Goal: Use online tool/utility: Utilize a website feature to perform a specific function

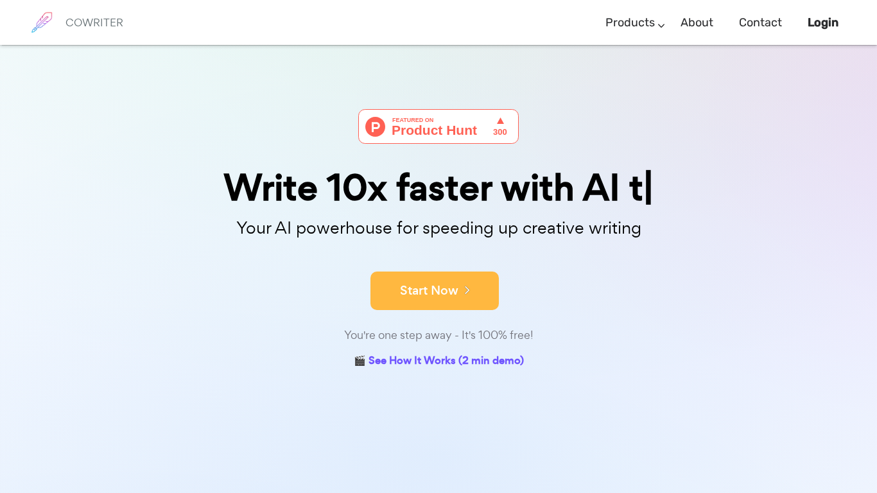
click at [468, 281] on button "Start Now" at bounding box center [434, 291] width 128 height 39
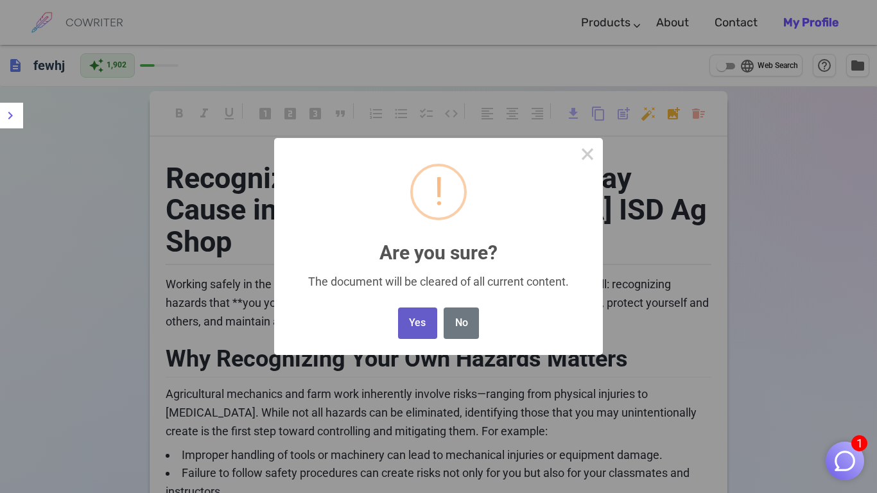
click at [423, 332] on button "Yes" at bounding box center [417, 323] width 39 height 31
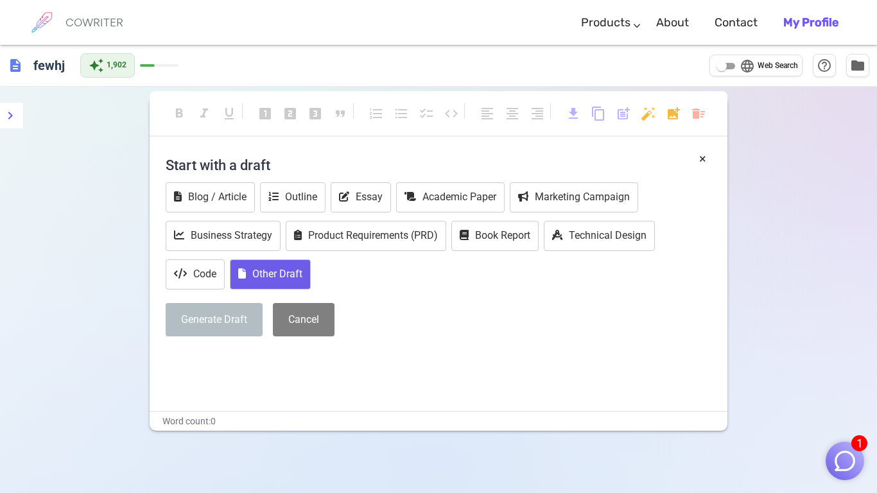
click at [286, 272] on button "Other Draft" at bounding box center [270, 274] width 81 height 30
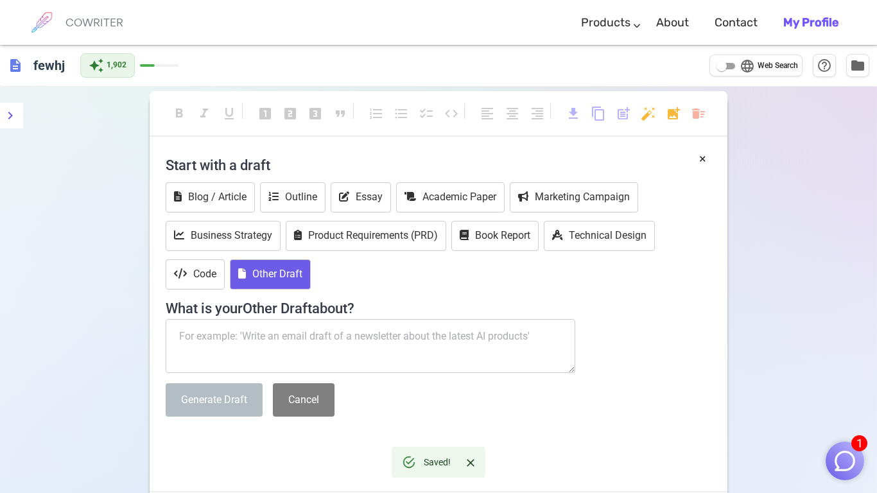
click at [325, 345] on textarea at bounding box center [371, 346] width 410 height 54
paste textarea "Lor Ip Dolor Sita Consect Adipis Elitsed (4575) Doeius tempor inci utl etdolore…"
type textarea "Lor Ip Dolor Sita Consect Adipis Elitsed (4575) Doeius tempor inci utl etdolore…"
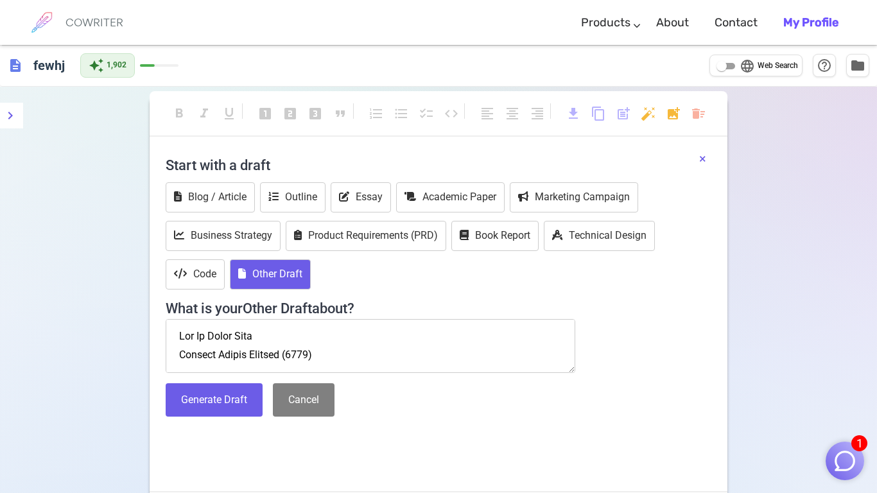
click at [699, 155] on button "×" at bounding box center [702, 159] width 7 height 19
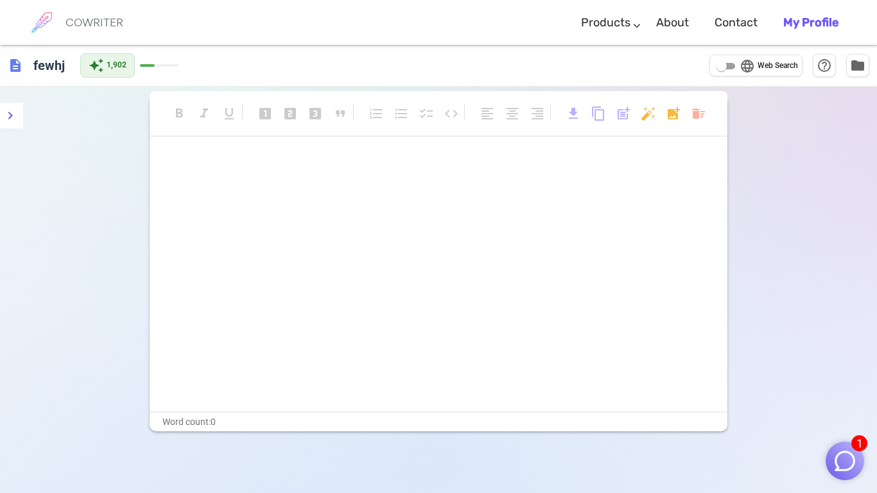
click at [615, 194] on p "﻿" at bounding box center [439, 187] width 546 height 19
click at [602, 178] on p "﻿" at bounding box center [439, 187] width 546 height 19
click at [680, 132] on div "format_bold format_italic format_underlined looks_one looks_two looks_3 format_…" at bounding box center [439, 120] width 578 height 34
click at [693, 123] on body "1 COWRITER Products Writing Marketing Emails Images (soon) About Contact My Pro…" at bounding box center [438, 290] width 877 height 580
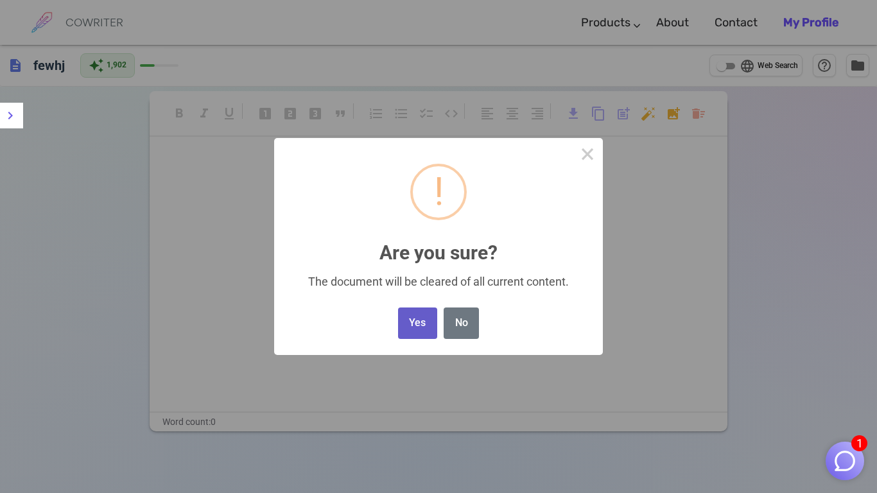
click at [435, 333] on button "Yes" at bounding box center [417, 323] width 39 height 31
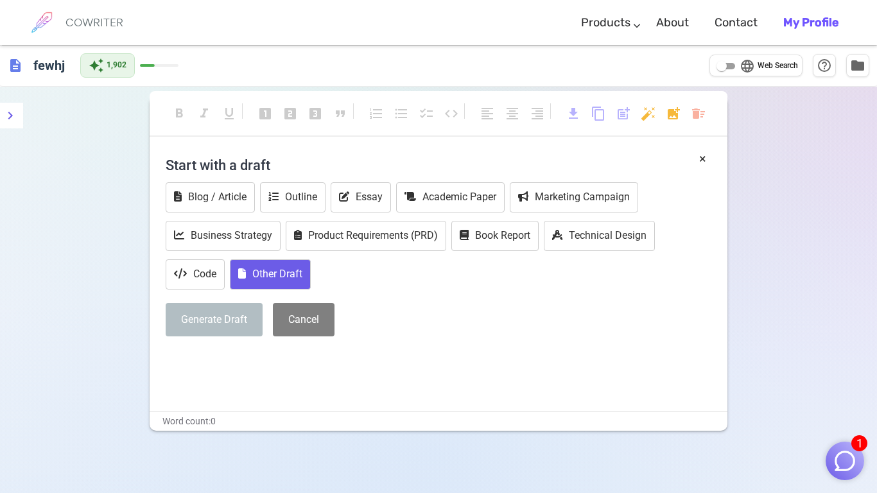
click at [292, 264] on button "Other Draft" at bounding box center [270, 274] width 81 height 30
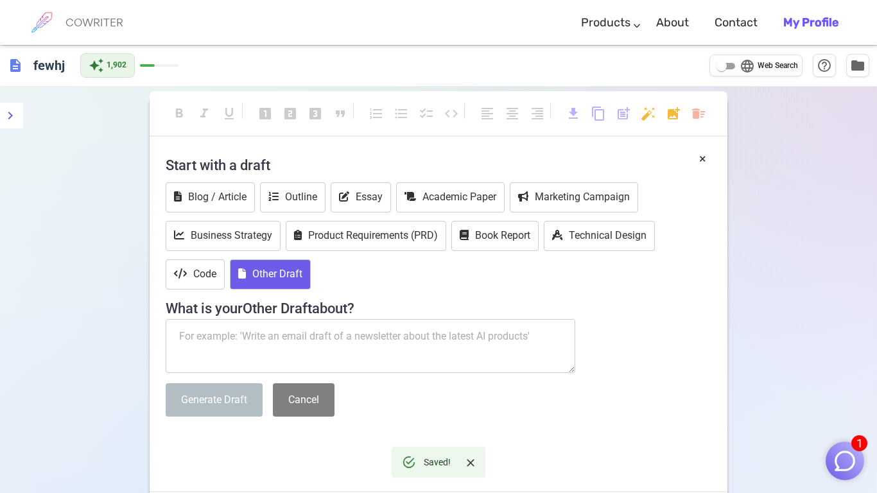
paste textarea "Lor Ip Dolor Sita Consect Adipis Elitsed (4575) Doeius tempor inci utl etdolore…"
type textarea "Lor Ip Dolor Sita Consect Adipis Elitsed (4575) Doeius tempor inci utl etdolore…"
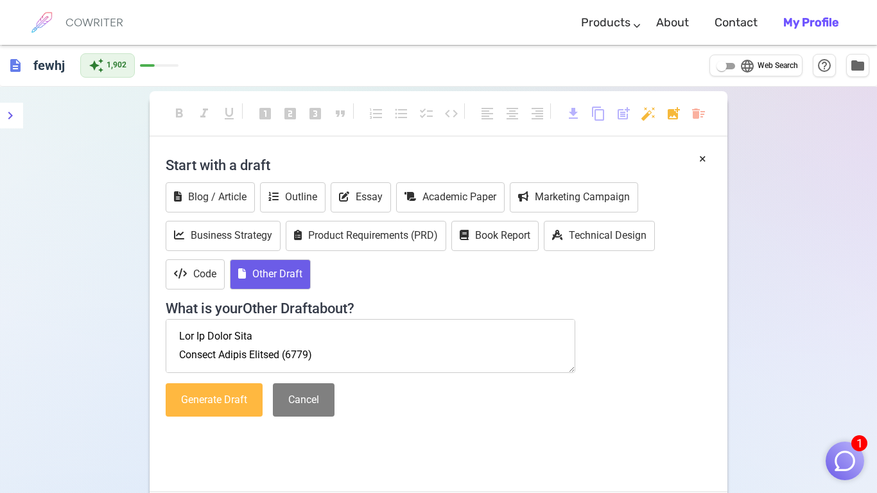
click at [236, 405] on button "Generate Draft" at bounding box center [214, 400] width 97 height 34
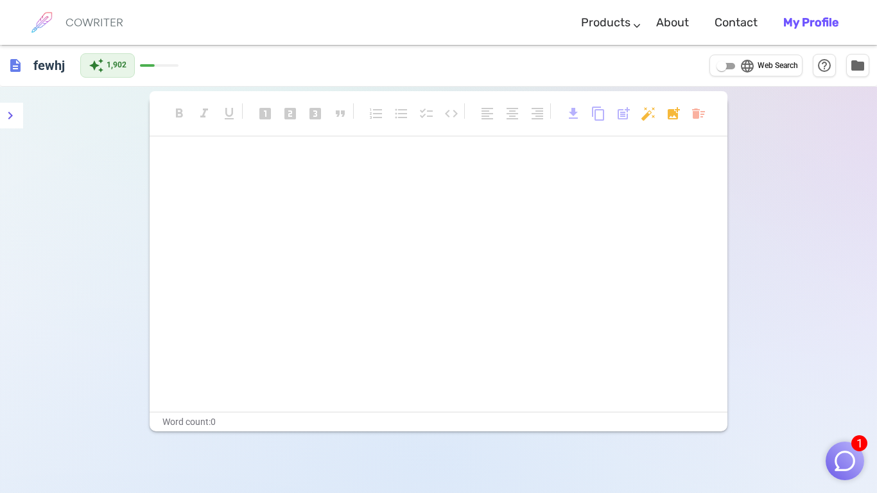
click at [685, 99] on div "format_bold format_italic format_underlined looks_one looks_two looks_3 format_…" at bounding box center [439, 120] width 578 height 58
click at [691, 105] on body "1 COWRITER Products Writing Marketing Emails Images (soon) About Contact My Pro…" at bounding box center [438, 290] width 877 height 580
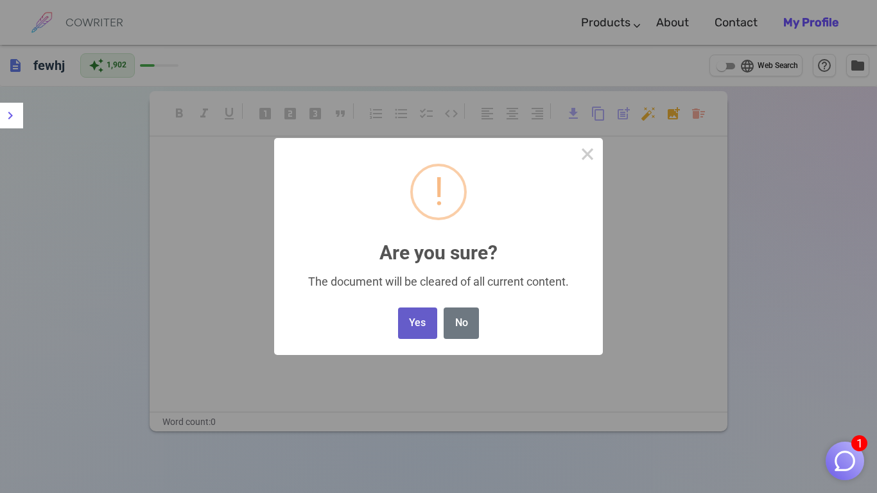
click at [430, 309] on button "Yes" at bounding box center [417, 323] width 39 height 31
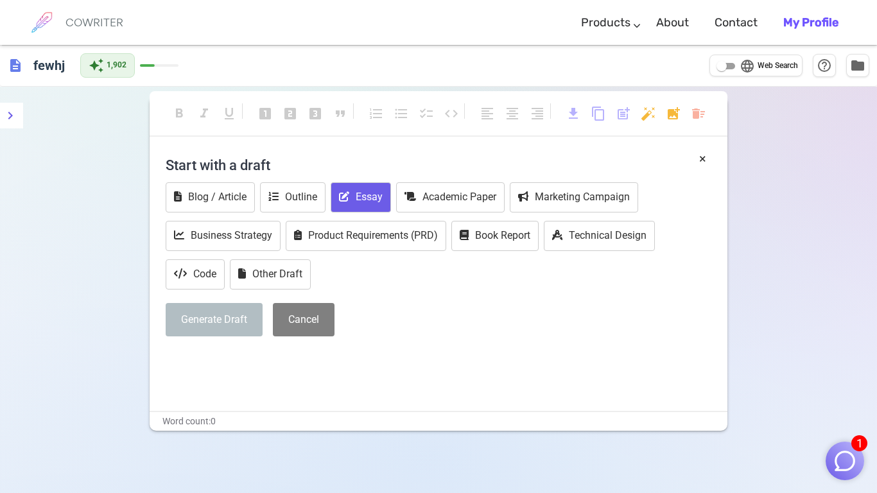
click at [340, 193] on icon at bounding box center [344, 196] width 10 height 10
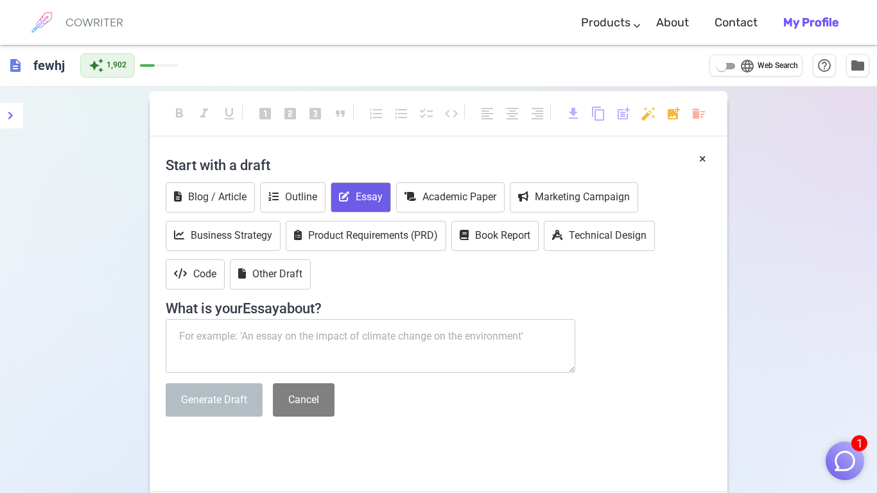
click at [256, 336] on textarea at bounding box center [371, 346] width 410 height 54
paste textarea "Lor Ip Dolor Sita Consect Adipis Elitsed (4575) Doeius tempor inci utl etdolore…"
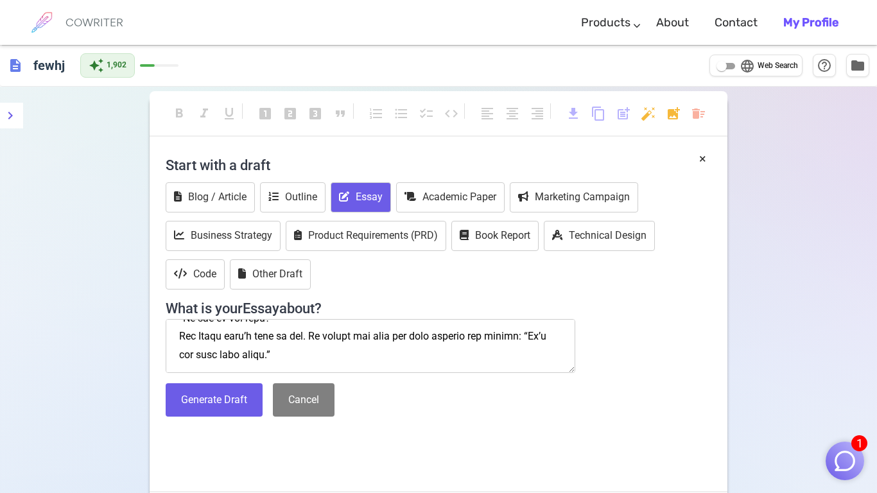
type textarea "Lor Ip Dolor Sita Consect Adipis Elitsed (4575) Doeius tempor inci utl etdolore…"
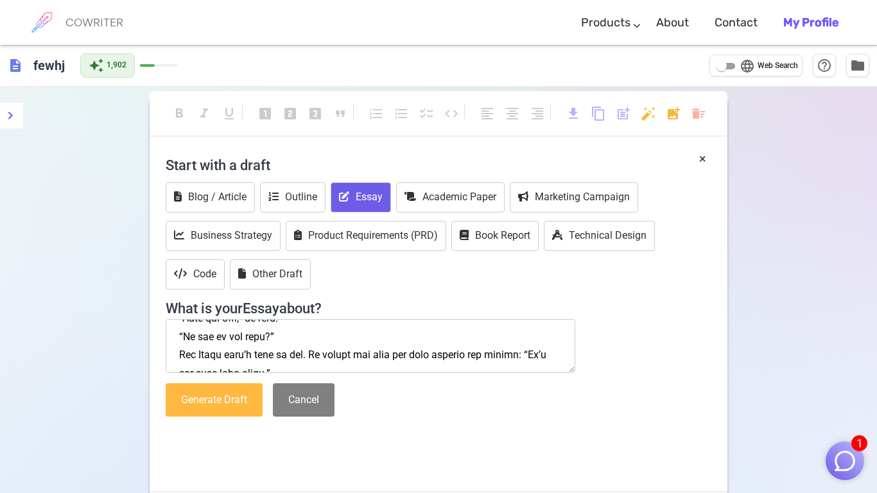
click at [219, 387] on button "Generate Draft" at bounding box center [214, 400] width 97 height 34
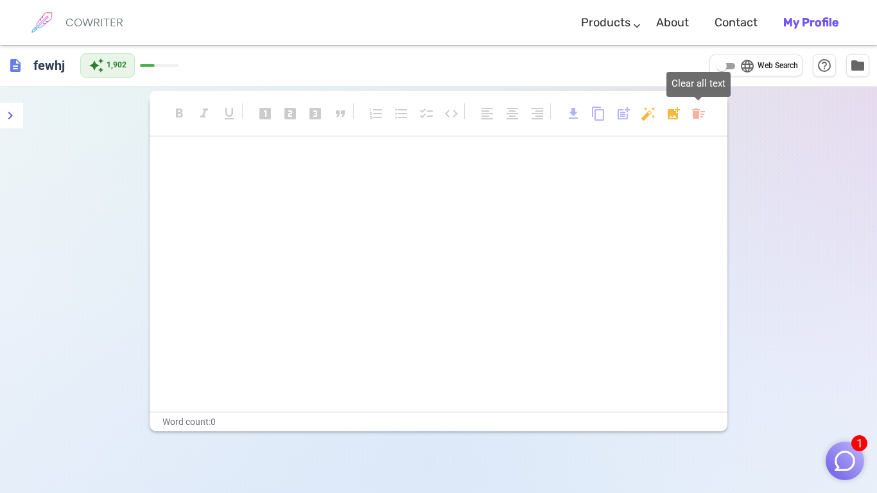
click at [699, 110] on body "1 COWRITER Products Writing Marketing Emails Images (soon) About Contact My Pro…" at bounding box center [438, 290] width 877 height 580
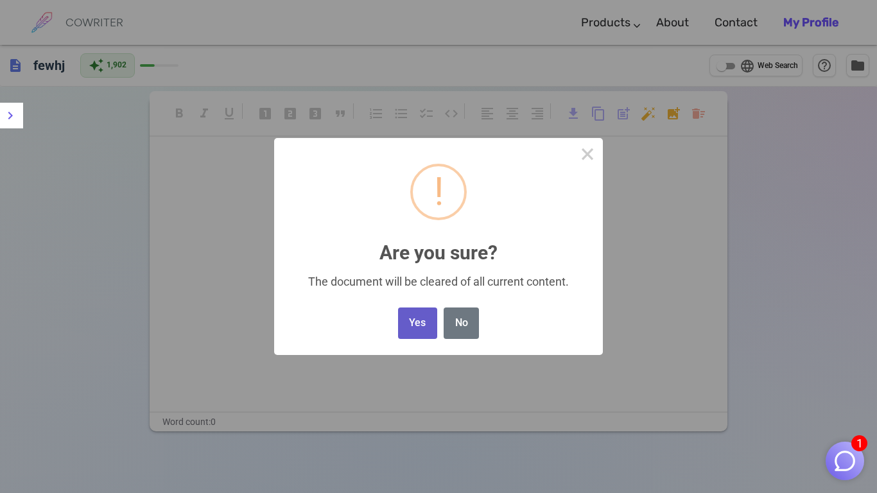
click at [424, 320] on button "Yes" at bounding box center [417, 323] width 39 height 31
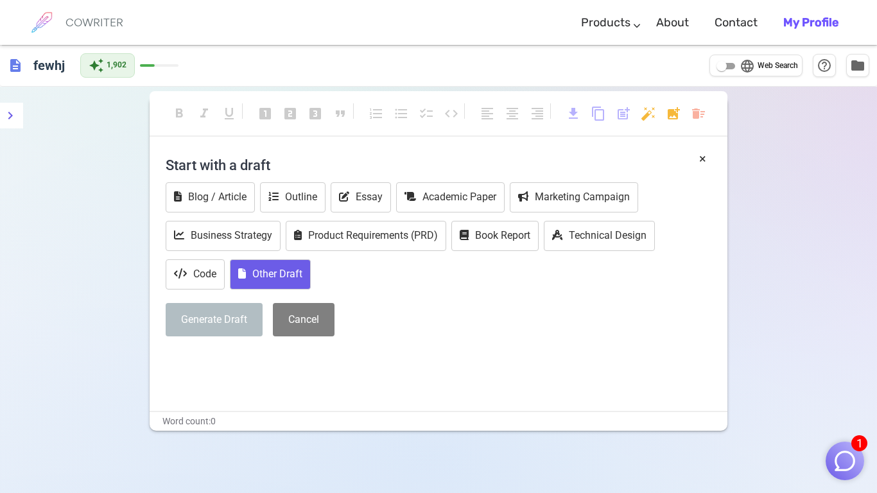
click at [299, 281] on button "Other Draft" at bounding box center [270, 274] width 81 height 30
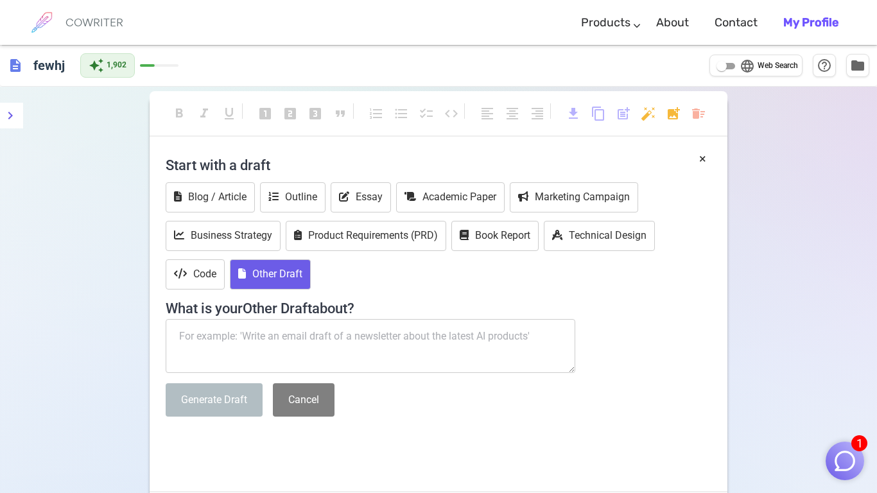
click at [260, 356] on textarea at bounding box center [371, 346] width 410 height 54
paste textarea "Lor Ip Dolor Sita Consect Adipis Elitsed (4575) Doeius tempor inci utl etdolore…"
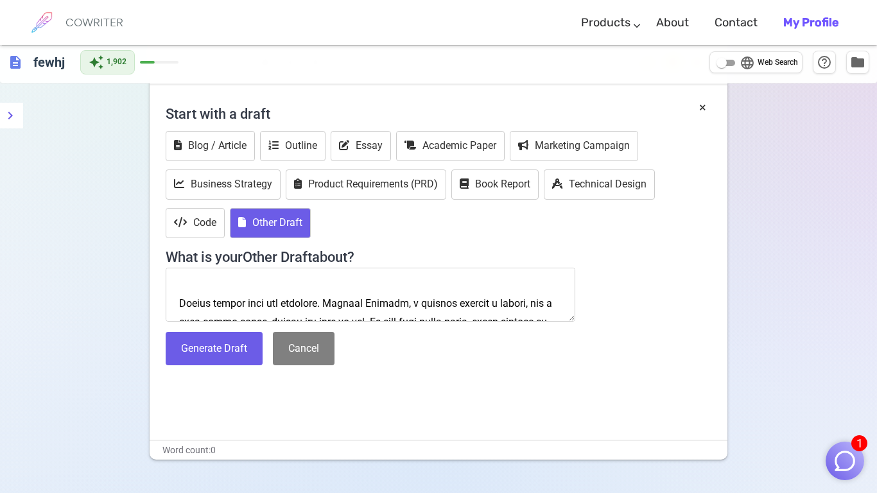
scroll to position [55, 0]
click at [266, 287] on textarea at bounding box center [371, 295] width 410 height 54
type textarea "Lor Ip Dolor Sita Consect Adipis Elitsed (1698) Doeius tempor inci utl etdolore…"
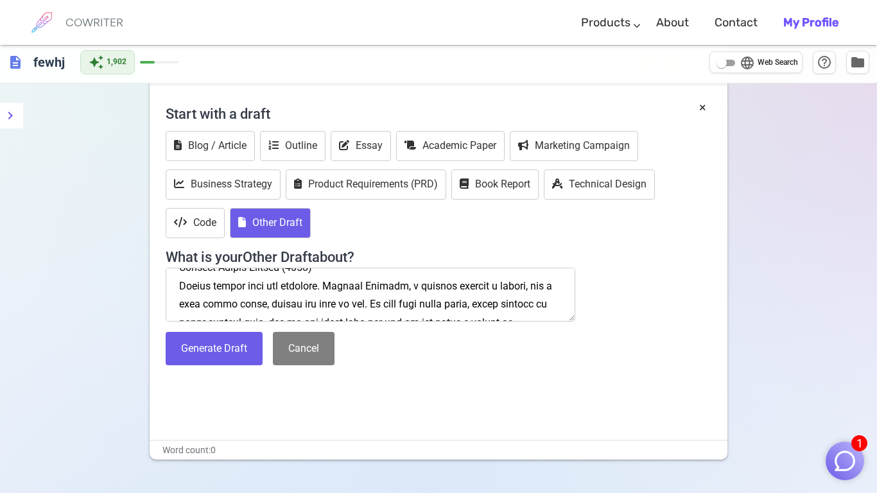
scroll to position [18, 0]
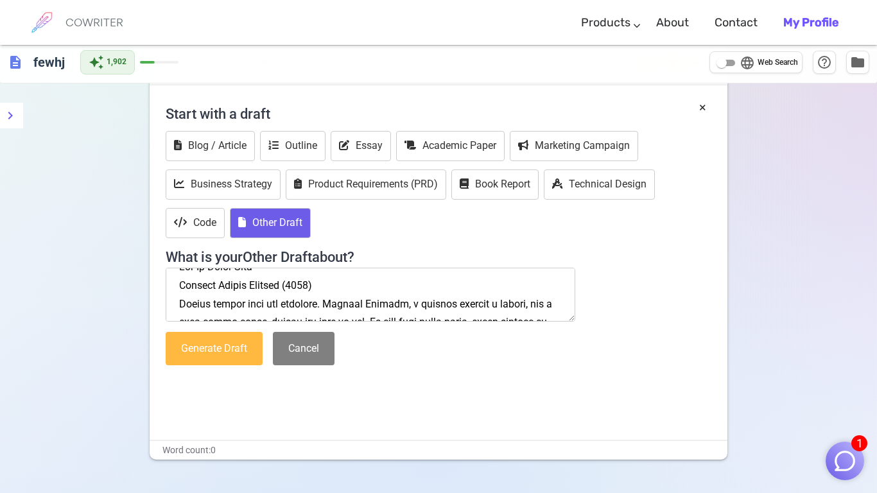
click at [246, 344] on button "Generate Draft" at bounding box center [214, 349] width 97 height 34
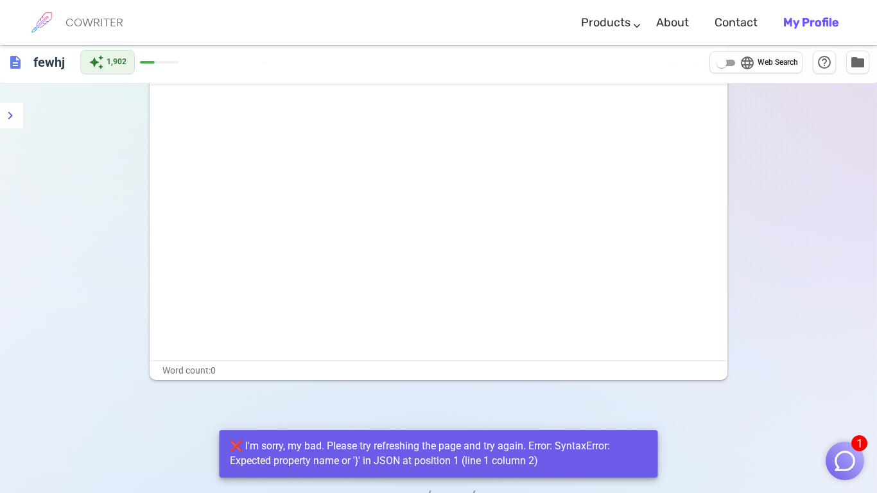
scroll to position [0, 0]
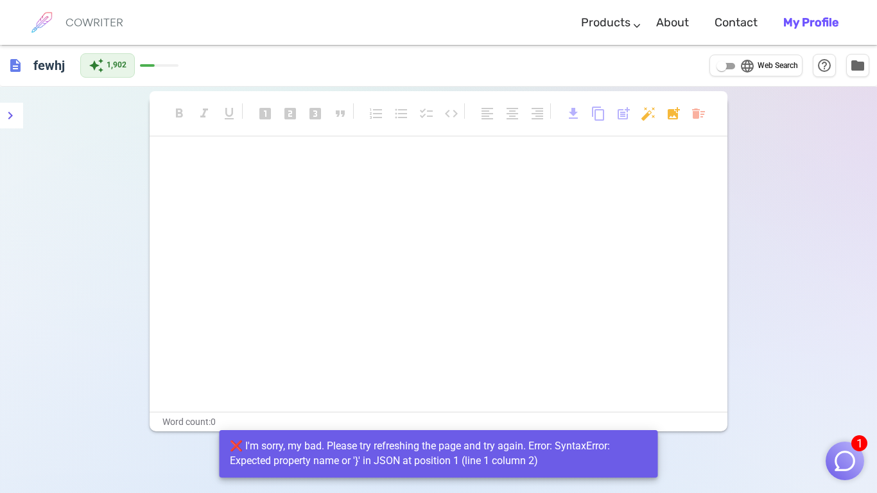
click at [693, 118] on body "1 COWRITER Products Writing Marketing Emails Images (soon) About Contact My Pro…" at bounding box center [438, 290] width 877 height 580
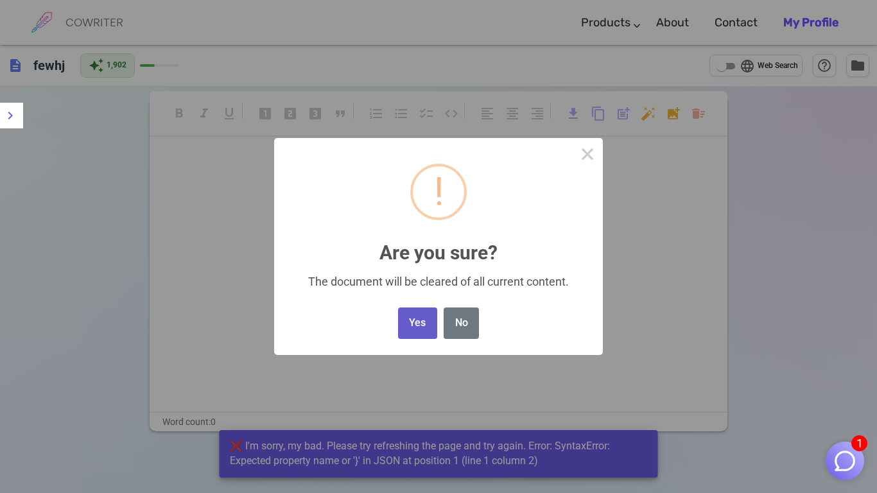
click at [414, 325] on button "Yes" at bounding box center [417, 323] width 39 height 31
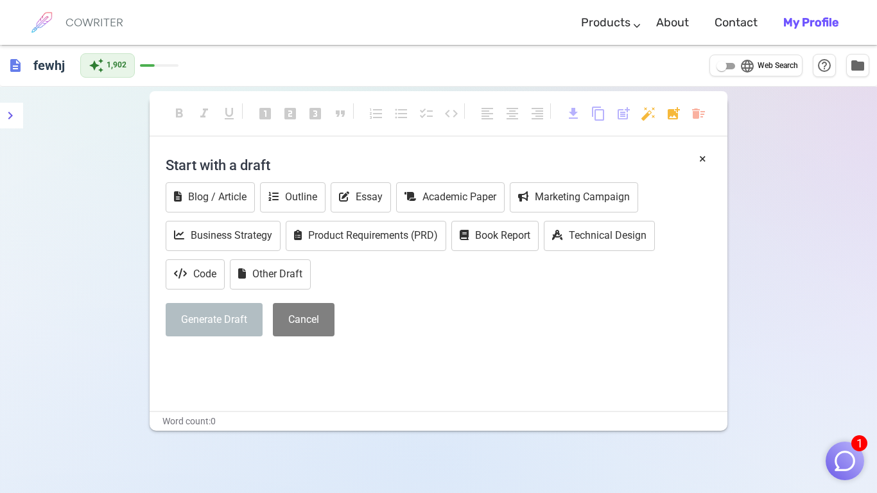
click at [856, 480] on div "1" at bounding box center [845, 457] width 39 height 45
click at [853, 476] on button "1" at bounding box center [845, 461] width 39 height 39
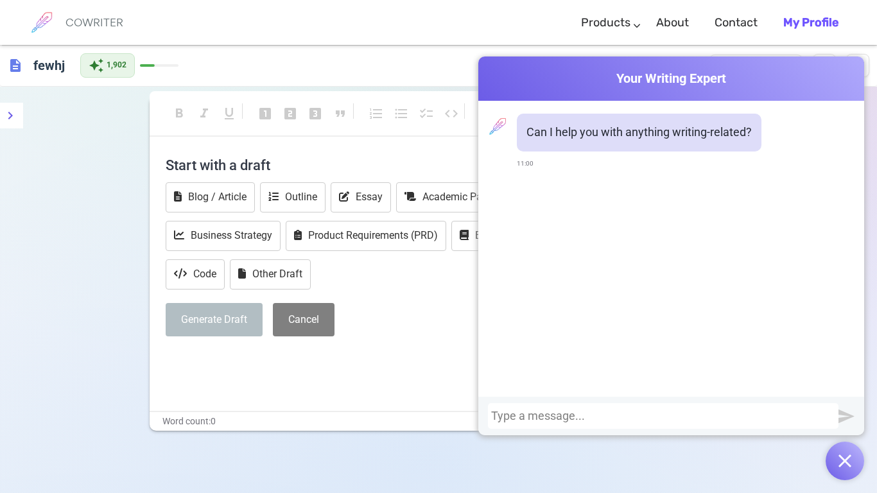
click at [852, 472] on button "button" at bounding box center [845, 461] width 39 height 39
